Goal: Task Accomplishment & Management: Manage account settings

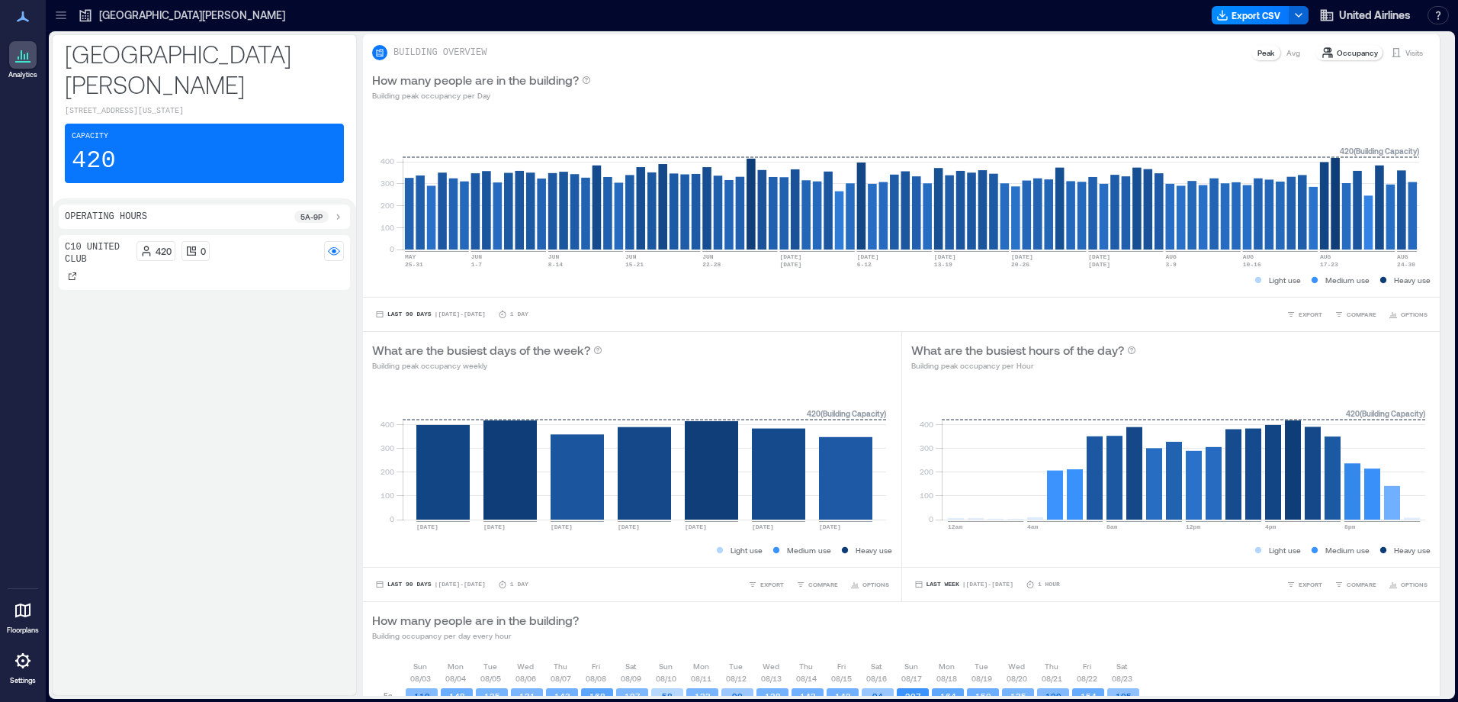
click at [24, 664] on icon at bounding box center [23, 660] width 18 height 18
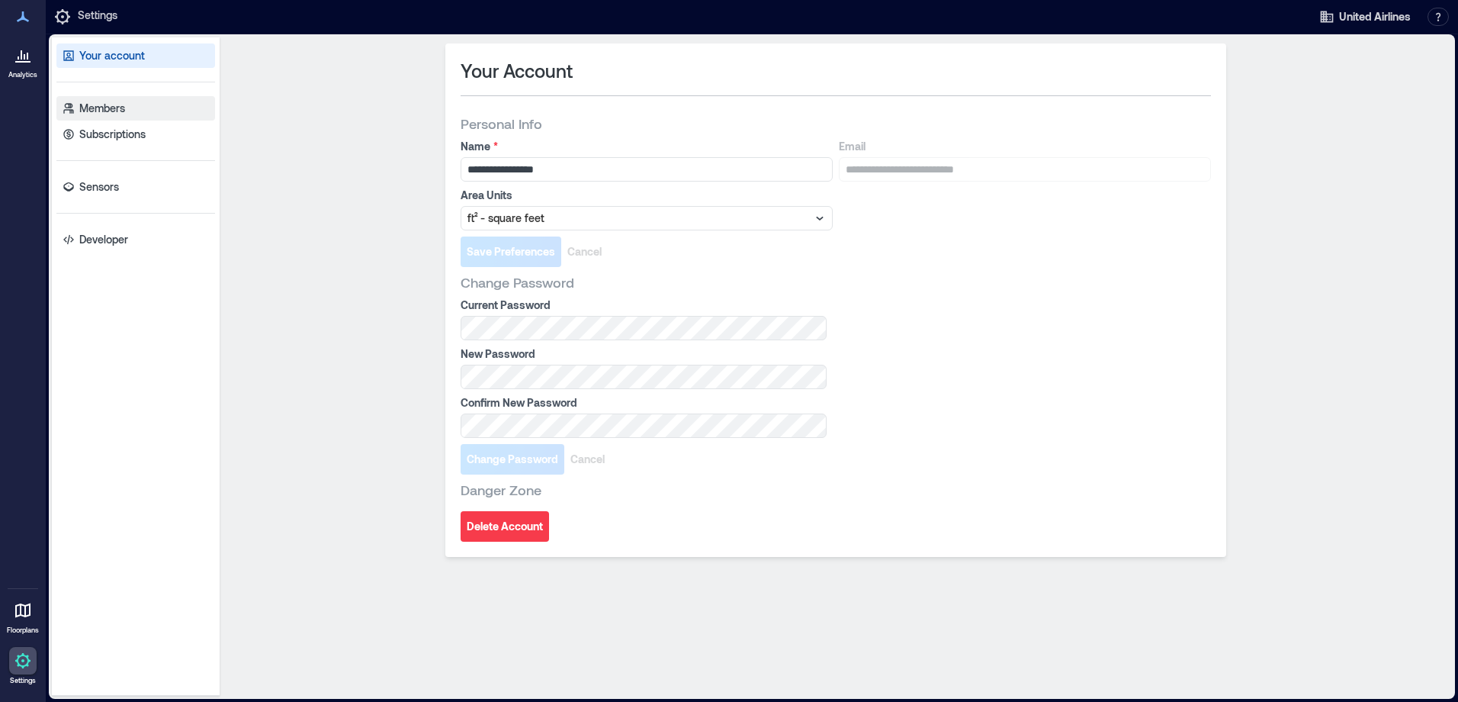
click at [108, 101] on p "Members" at bounding box center [102, 108] width 46 height 15
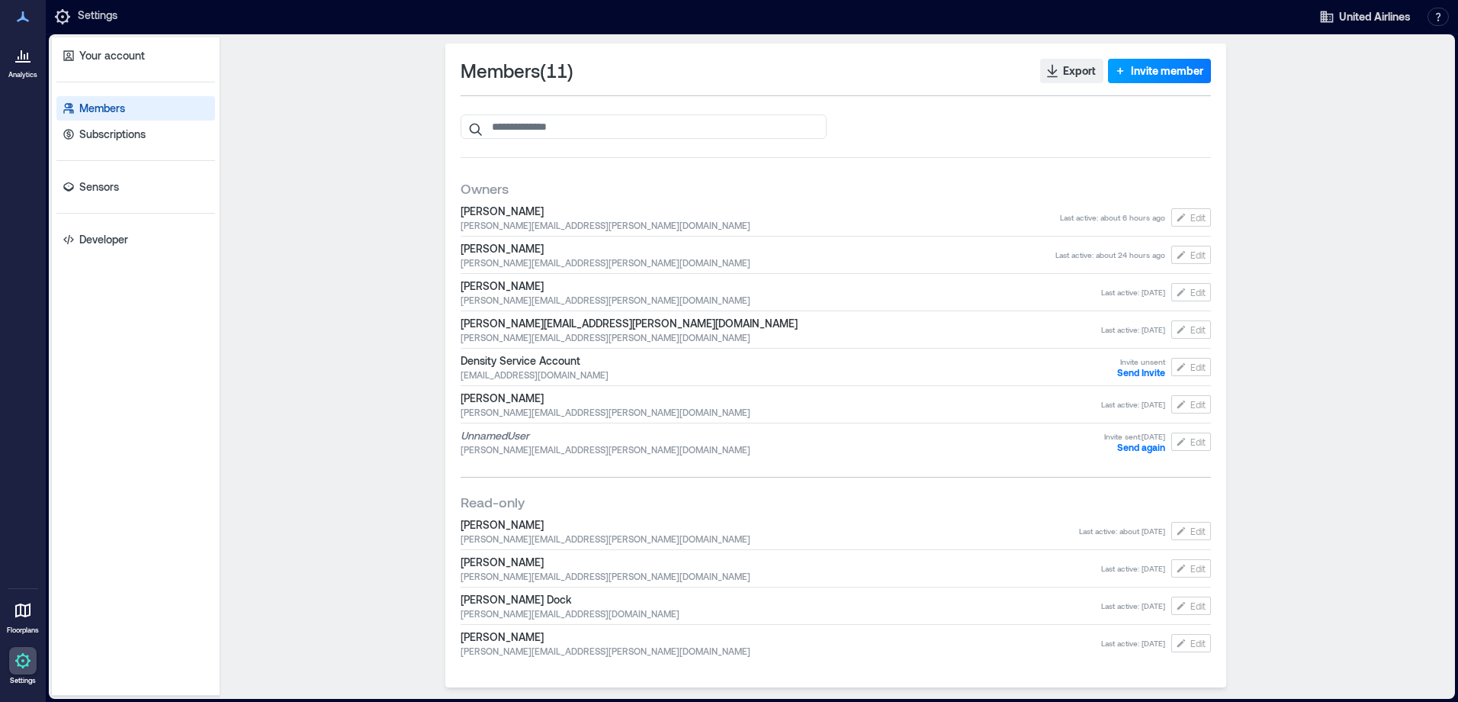
click at [1171, 75] on span "Invite member" at bounding box center [1167, 70] width 72 height 15
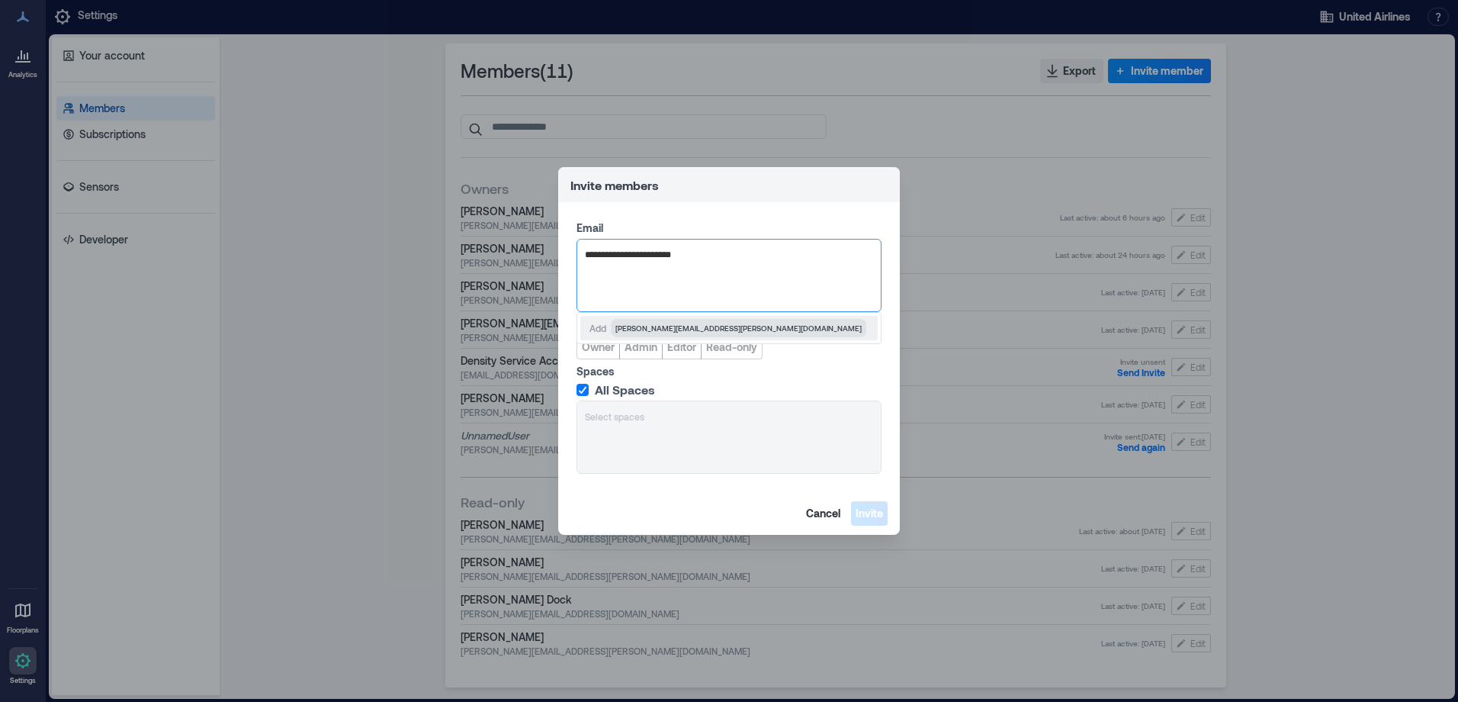
type input "**********"
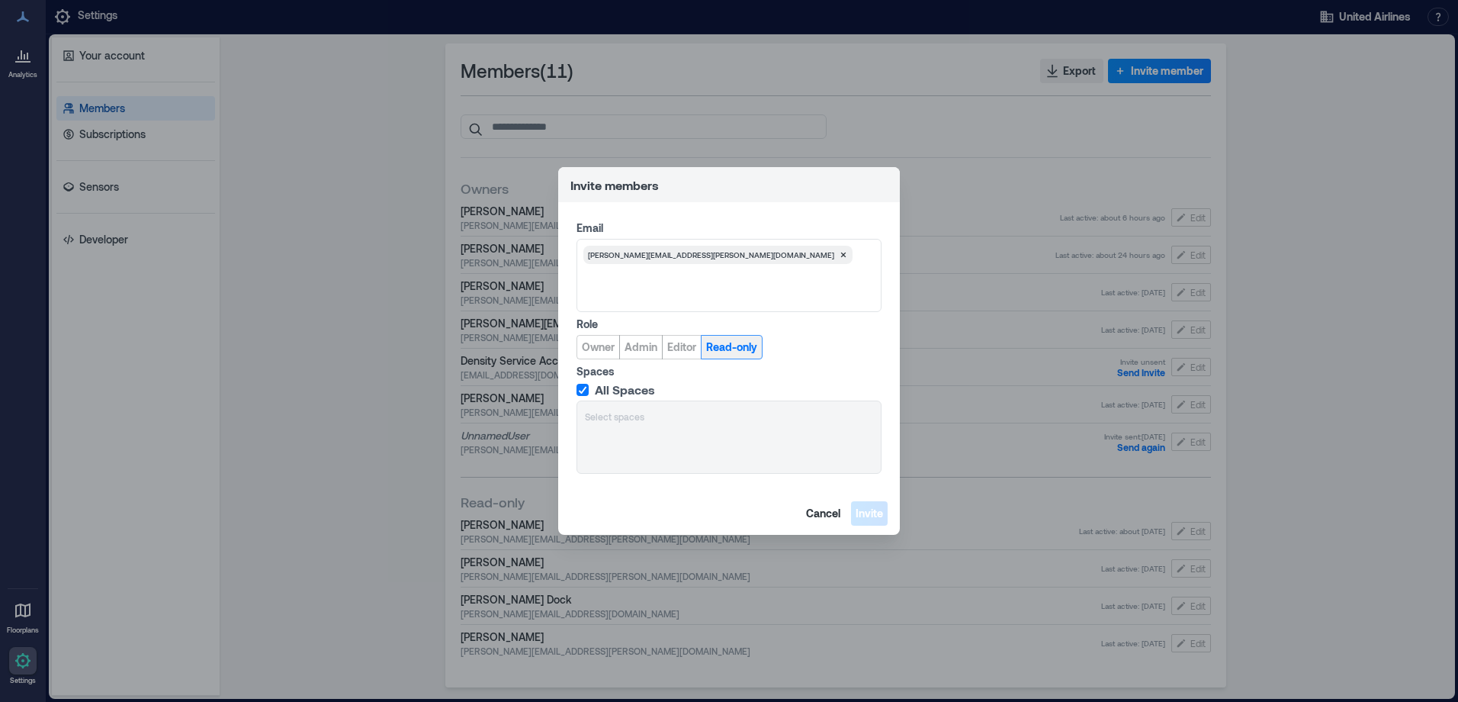
click at [730, 348] on span "Read-only" at bounding box center [731, 346] width 51 height 15
click at [870, 516] on span "Invite" at bounding box center [869, 513] width 27 height 15
